Goal: Task Accomplishment & Management: Use online tool/utility

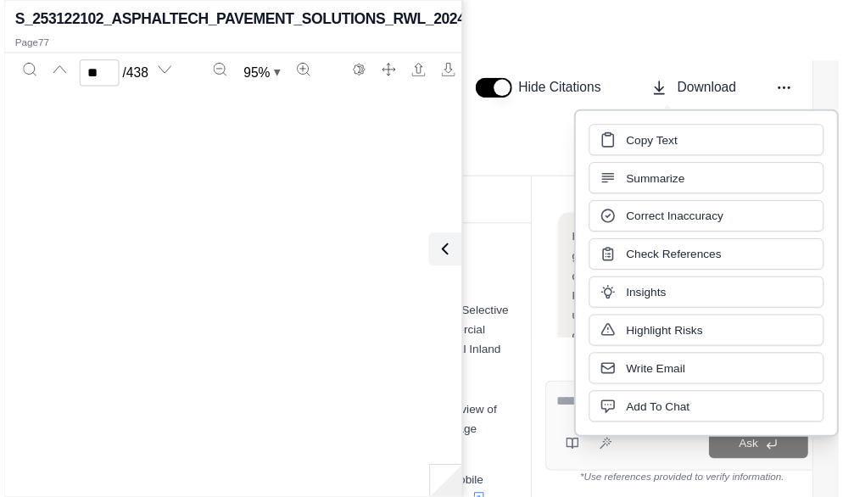
scroll to position [48537, 0]
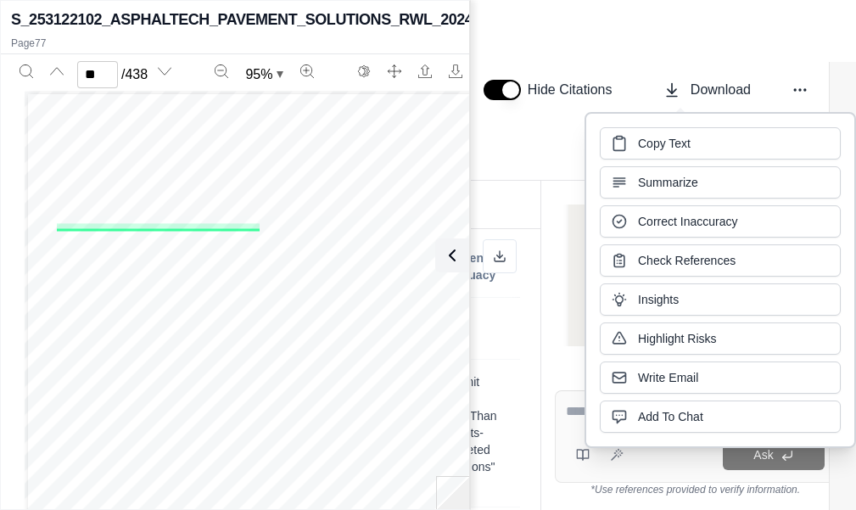
click at [583, 52] on div "Asphaltech Pavement Solutions LLC & Asphaltech Paving LLC Comprehensive Commerc…" at bounding box center [462, 90] width 788 height 181
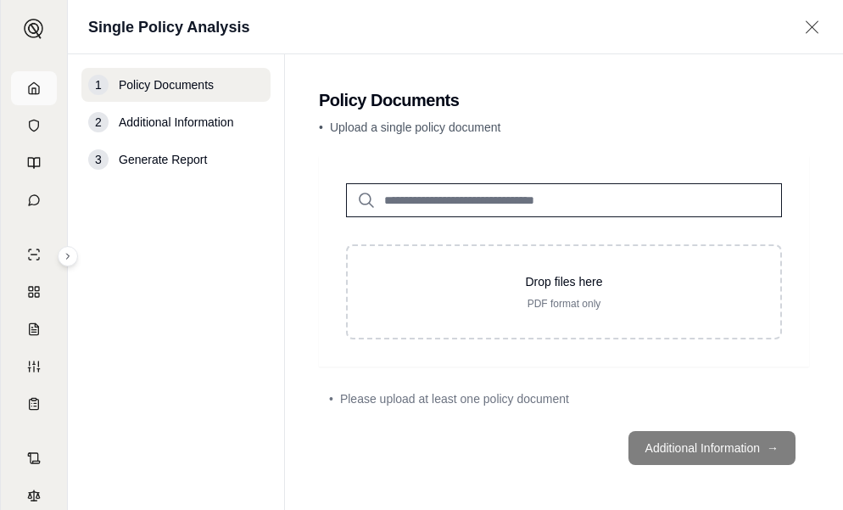
click at [42, 80] on link at bounding box center [34, 88] width 46 height 34
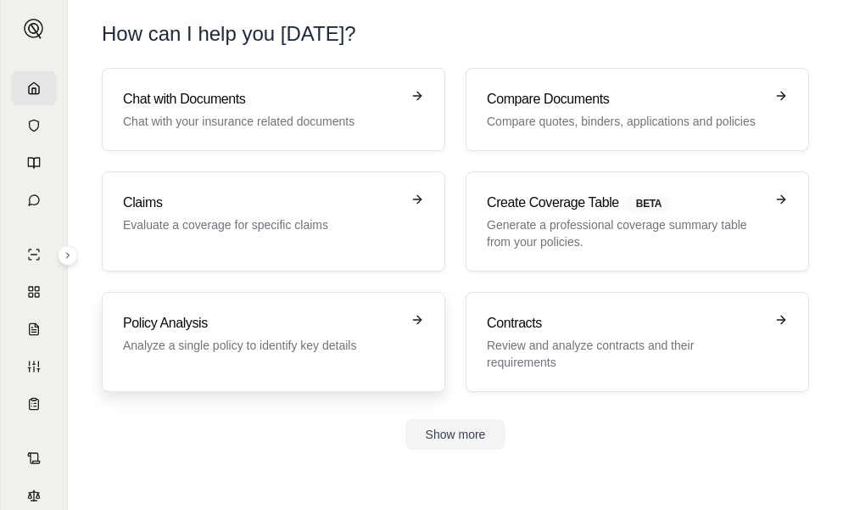
click at [248, 325] on h3 "Policy Analysis" at bounding box center [261, 323] width 277 height 20
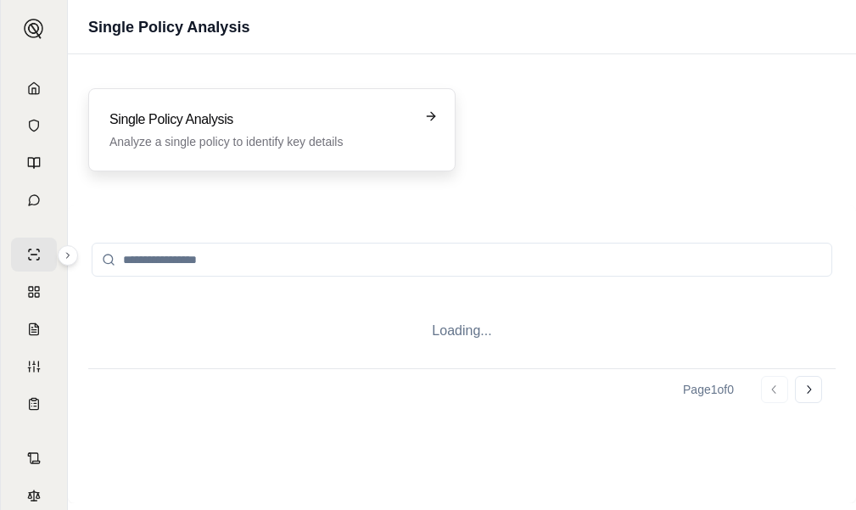
click at [256, 159] on div "Single Policy Analysis Analyze a single policy to identify key details" at bounding box center [271, 129] width 367 height 83
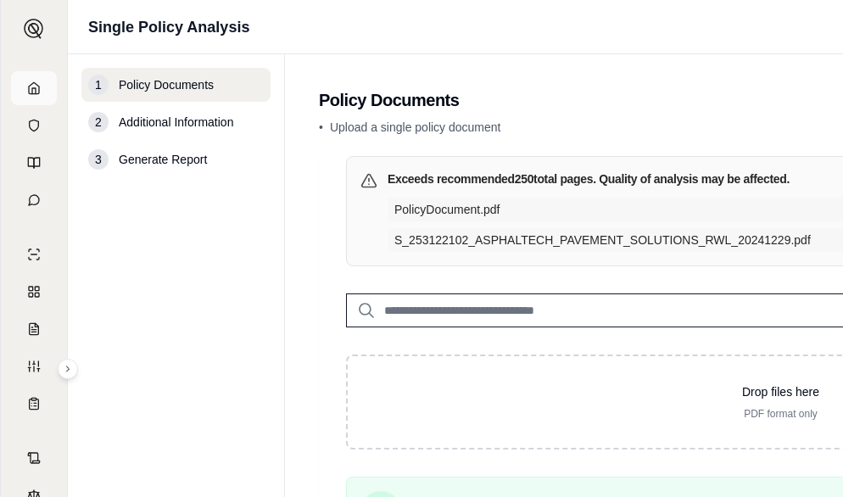
click at [36, 89] on link at bounding box center [34, 88] width 46 height 34
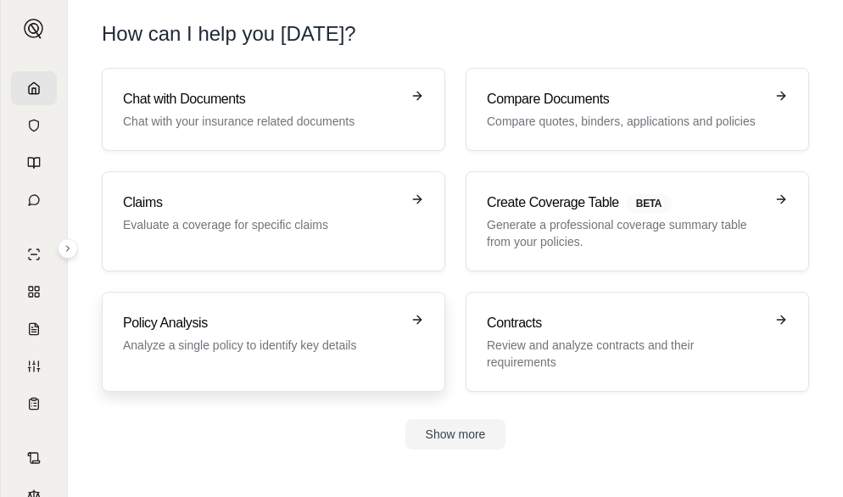
click at [337, 332] on h3 "Policy Analysis" at bounding box center [261, 323] width 277 height 20
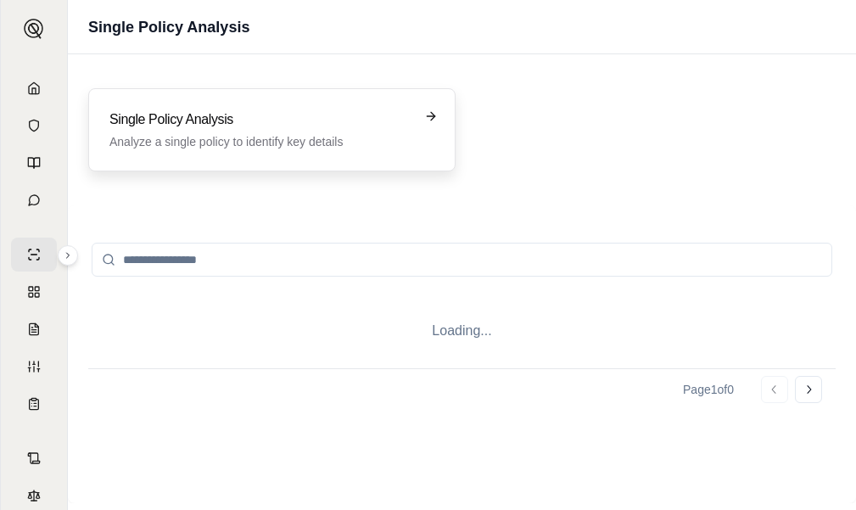
click at [309, 144] on p "Analyze a single policy to identify key details" at bounding box center [259, 141] width 301 height 17
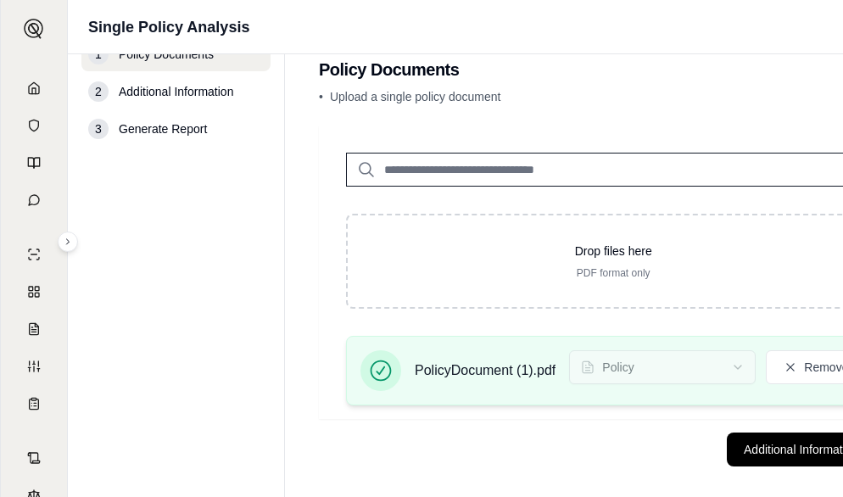
scroll to position [47, 0]
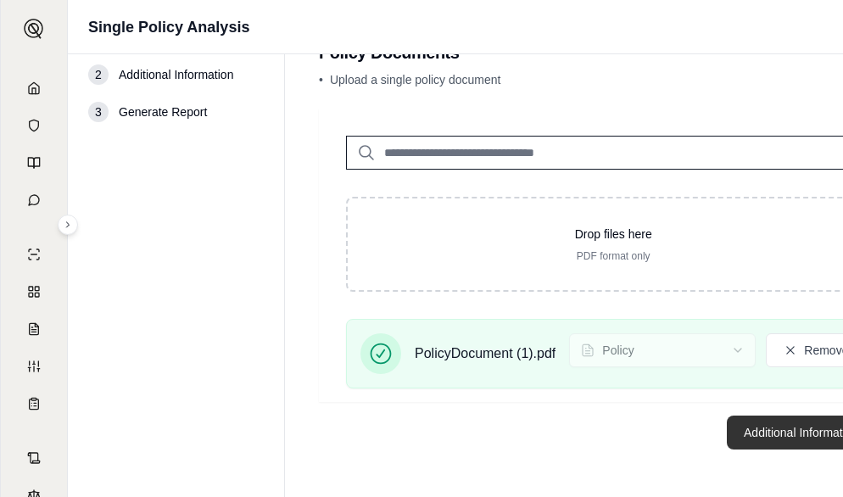
click at [789, 443] on button "Additional Information →" at bounding box center [810, 432] width 167 height 34
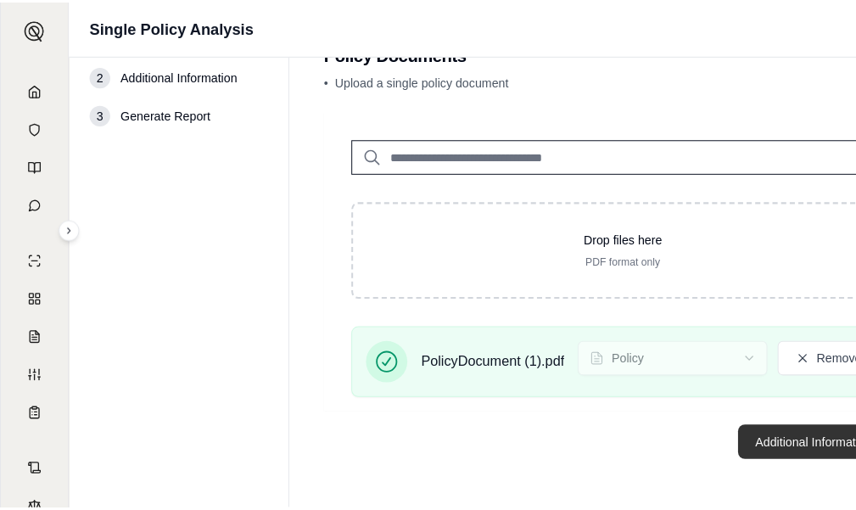
scroll to position [0, 0]
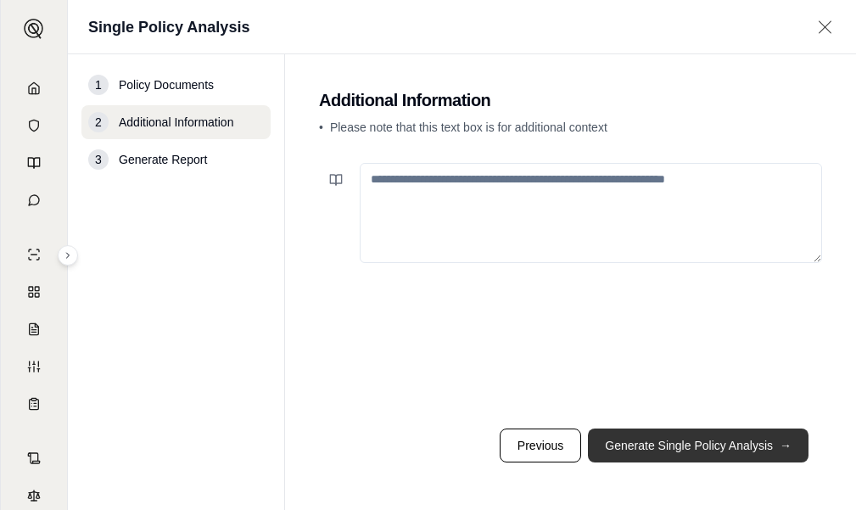
click at [698, 457] on button "Generate Single Policy Analysis →" at bounding box center [698, 445] width 220 height 34
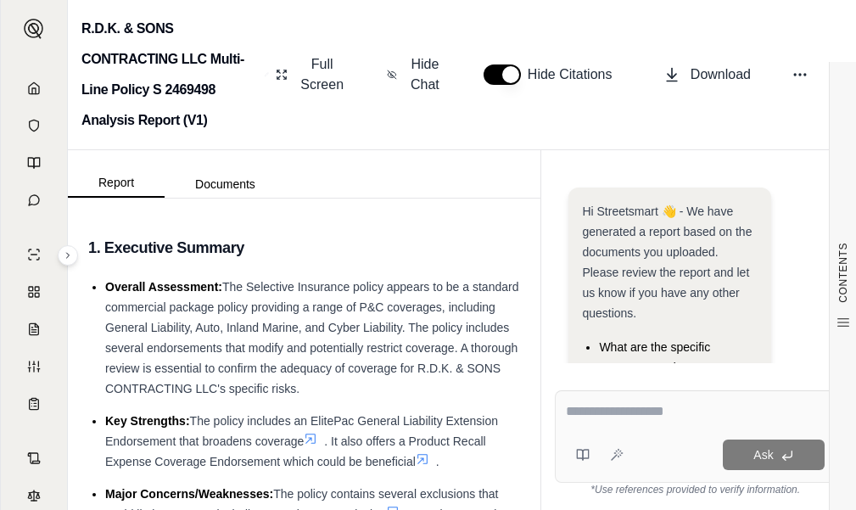
scroll to position [189, 0]
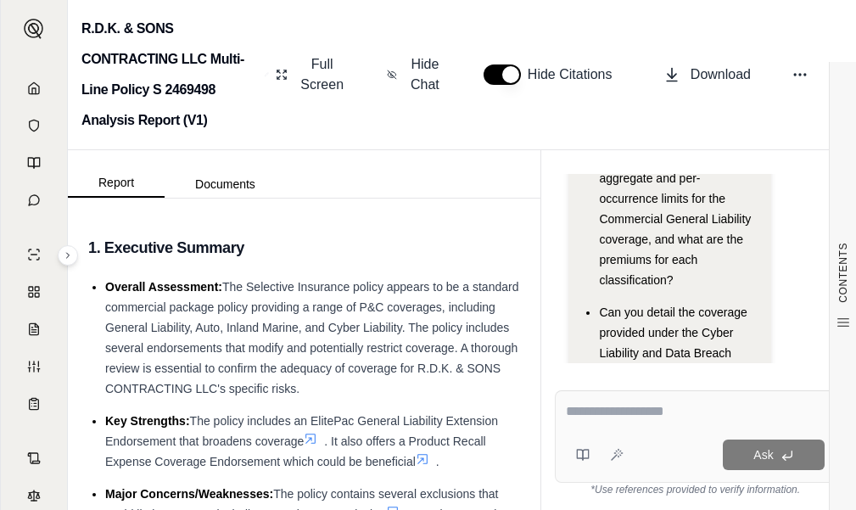
click at [629, 397] on div "Ask" at bounding box center [695, 436] width 281 height 92
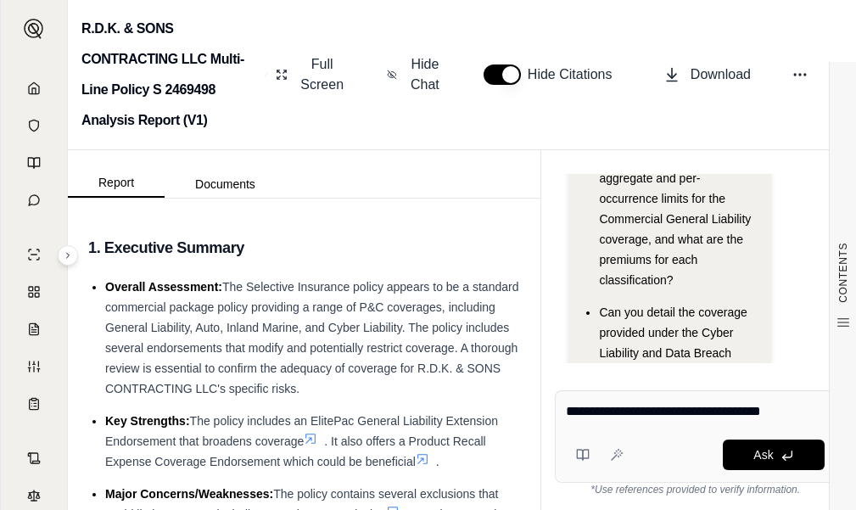
type textarea "**********"
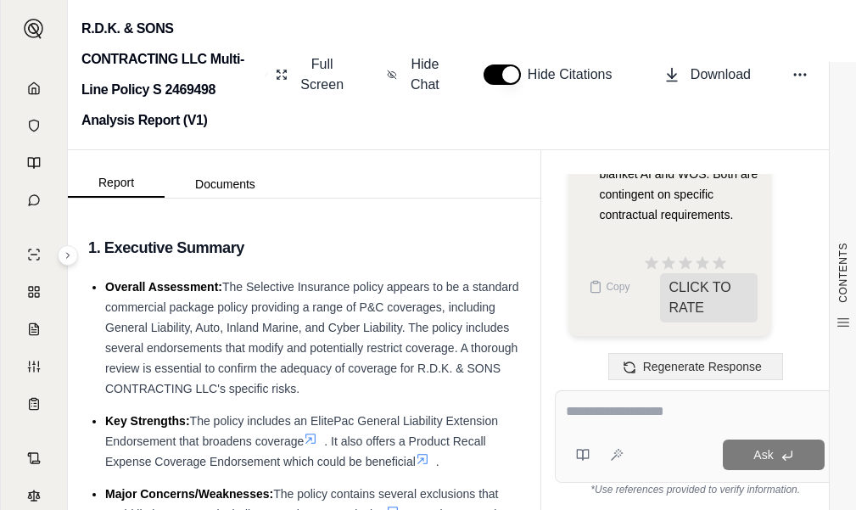
scroll to position [4396, 0]
click at [668, 421] on div at bounding box center [695, 414] width 259 height 26
click at [695, 415] on textarea at bounding box center [695, 411] width 259 height 20
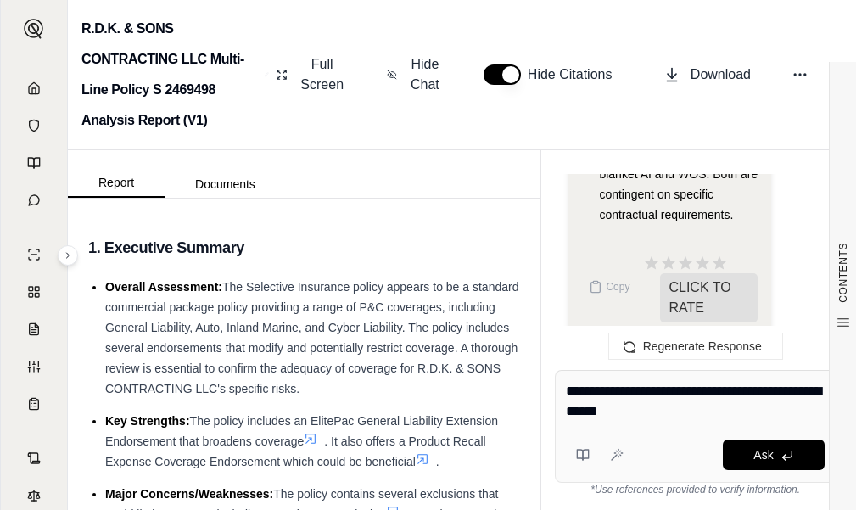
type textarea "**********"
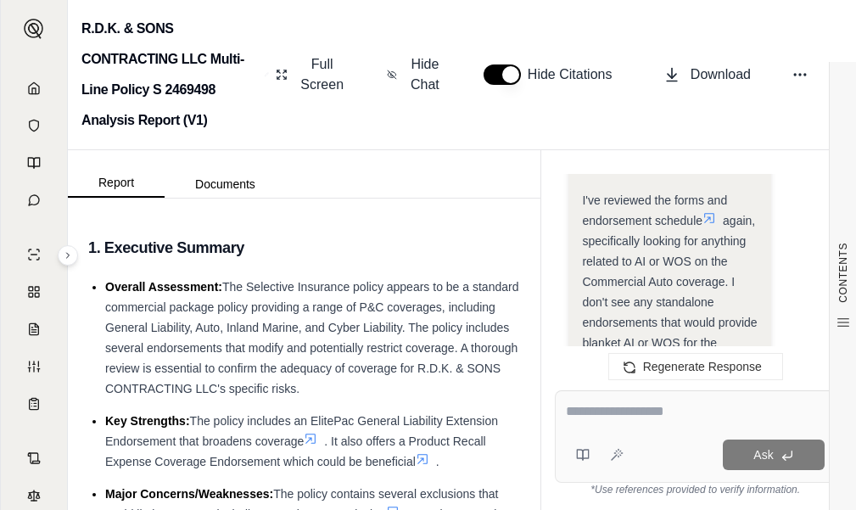
scroll to position [5502, 0]
